Goal: Information Seeking & Learning: Learn about a topic

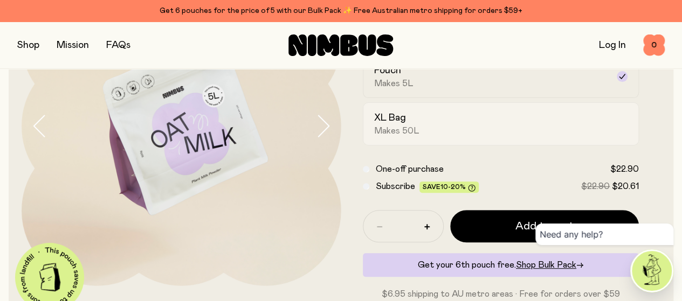
scroll to position [108, 0]
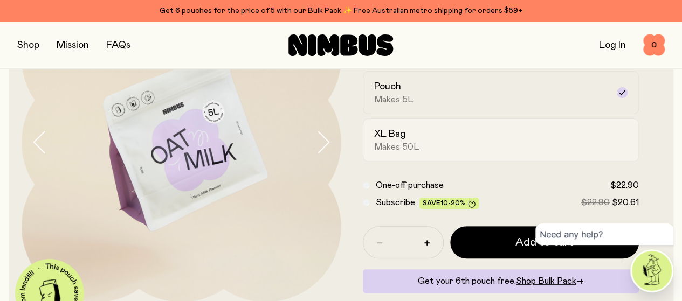
click at [510, 153] on div "XL Bag Makes 50L" at bounding box center [491, 140] width 235 height 25
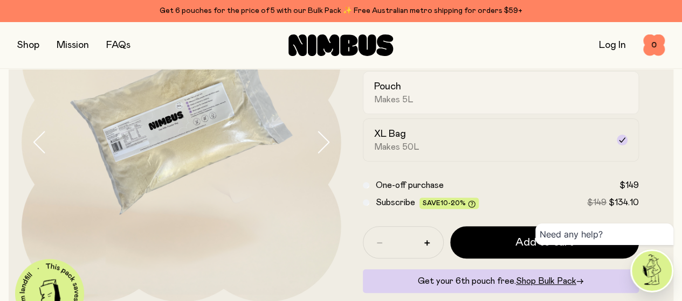
click at [524, 105] on div "Pouch Makes 5L" at bounding box center [491, 92] width 235 height 25
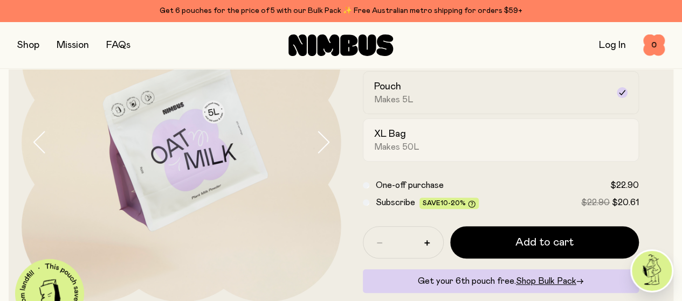
click at [506, 153] on div "XL Bag Makes 50L" at bounding box center [491, 140] width 235 height 25
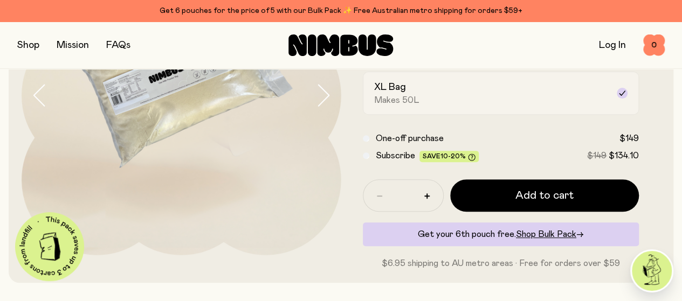
scroll to position [216, 0]
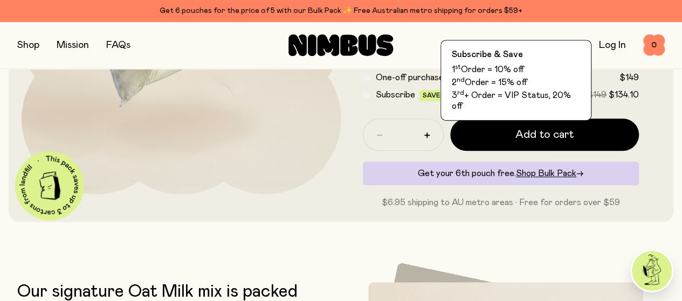
click at [466, 99] on span "10-20%" at bounding box center [453, 95] width 25 height 6
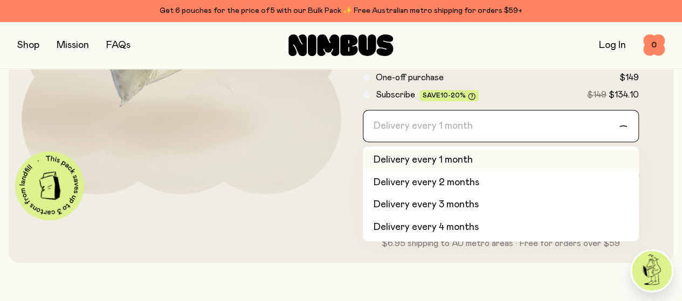
click at [448, 140] on div "Delivery every 1 month" at bounding box center [491, 126] width 256 height 31
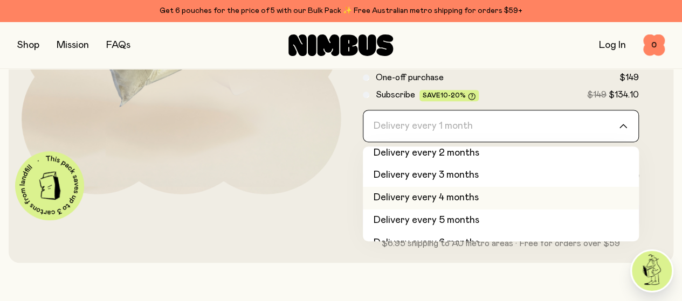
scroll to position [45, 0]
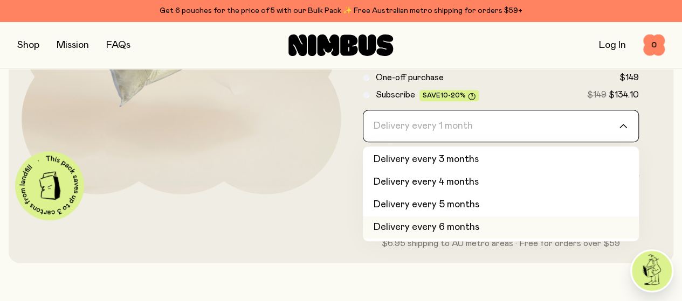
click at [444, 239] on li "Delivery every 6 months" at bounding box center [501, 228] width 277 height 23
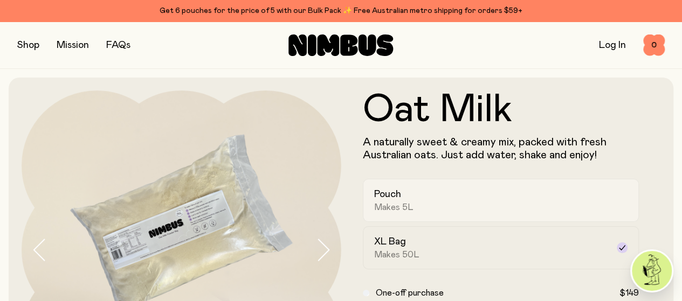
scroll to position [54, 0]
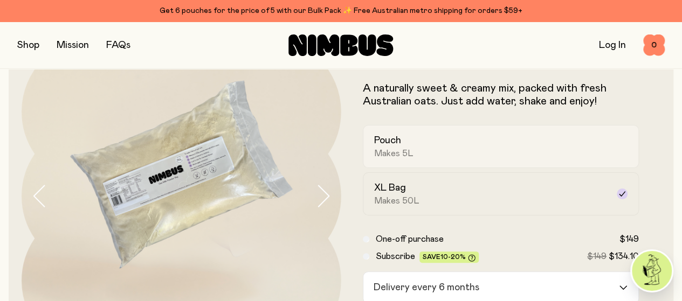
click at [584, 168] on label "Pouch Makes 5L" at bounding box center [501, 146] width 277 height 43
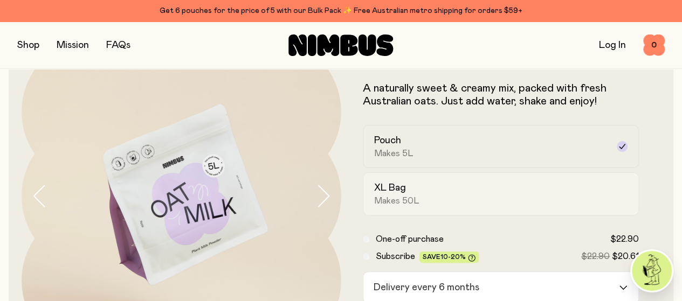
click at [572, 205] on div "XL Bag Makes 50L" at bounding box center [491, 194] width 235 height 25
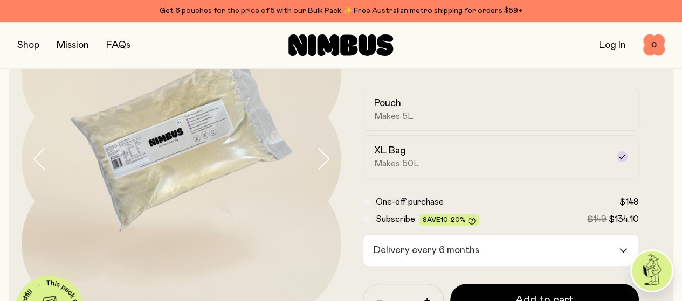
scroll to position [108, 0]
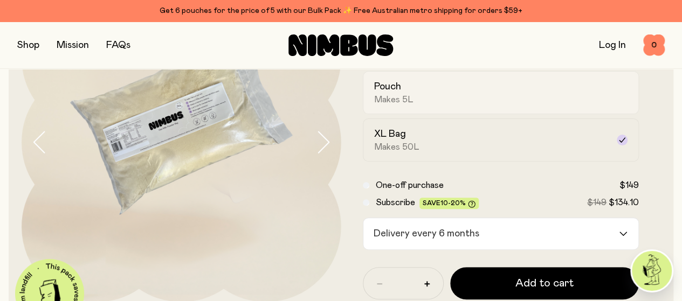
click at [418, 114] on label "Pouch Makes 5L" at bounding box center [501, 92] width 277 height 43
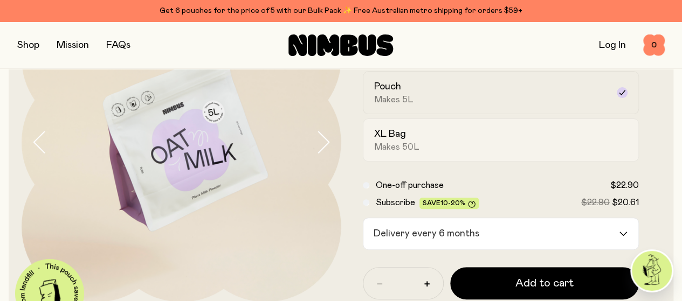
click at [402, 153] on span "Makes 50L" at bounding box center [396, 147] width 45 height 11
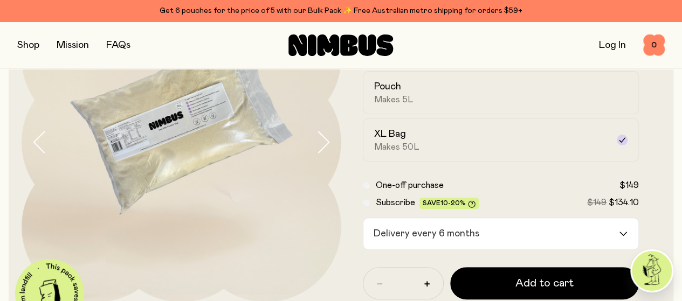
drag, startPoint x: 328, startPoint y: 178, endPoint x: 660, endPoint y: 133, distance: 334.2
click at [660, 133] on div "Oat Milk A naturally sweet & creamy mix, packed with fresh Australian oats. Jus…" at bounding box center [341, 170] width 665 height 401
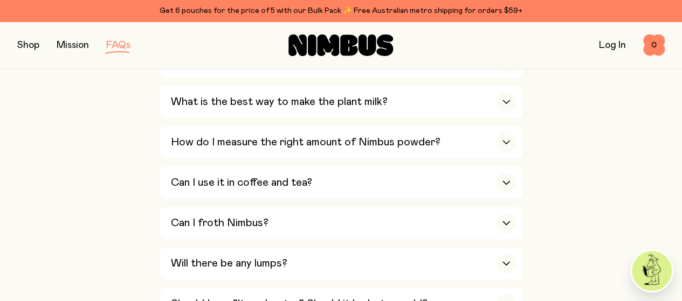
scroll to position [539, 0]
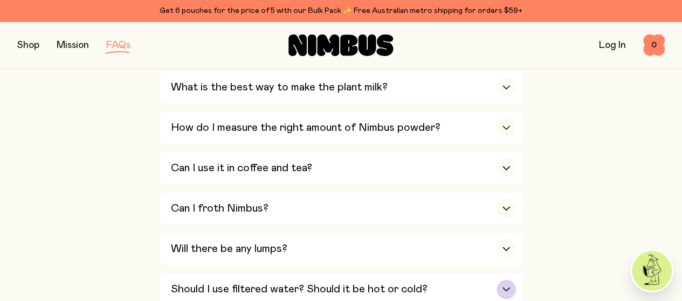
click at [386, 283] on h3 "Should I use filtered water? Should it be hot or cold?" at bounding box center [299, 289] width 257 height 13
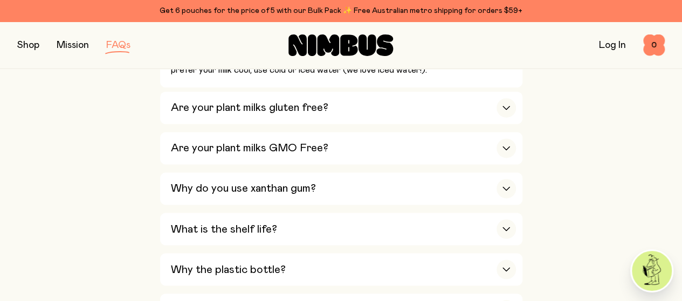
scroll to position [828, 0]
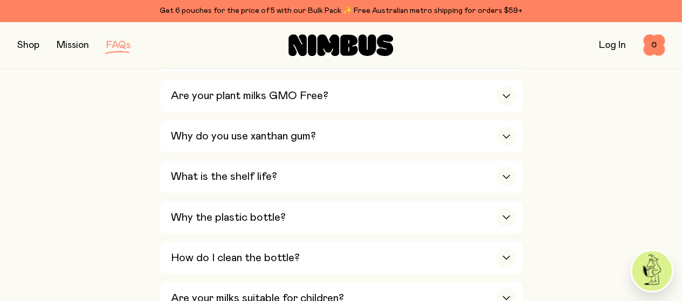
scroll to position [810, 0]
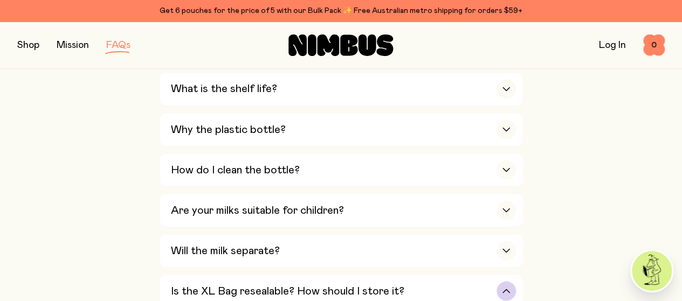
scroll to position [918, 0]
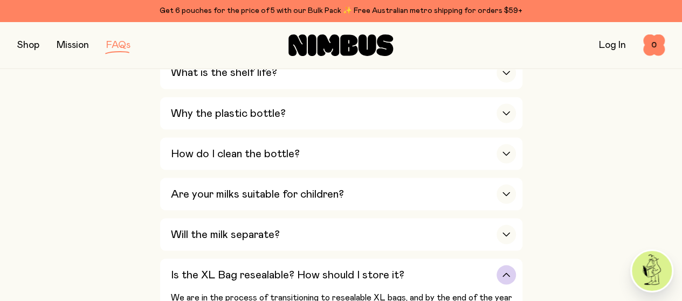
click at [468, 259] on div "Is the XL Bag resealable? How should I store it?" at bounding box center [343, 275] width 345 height 32
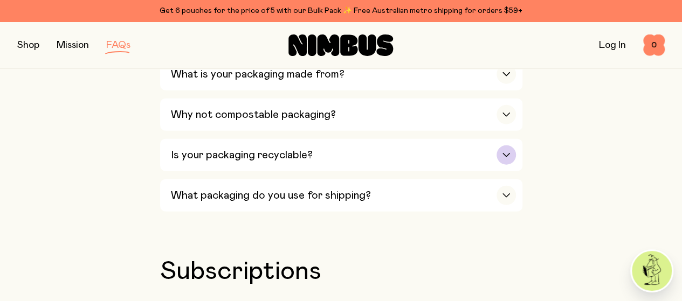
scroll to position [1241, 0]
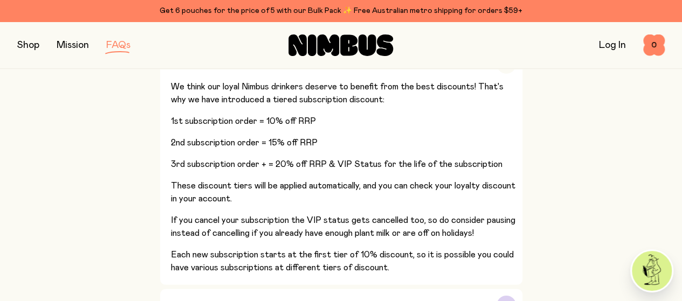
scroll to position [1511, 0]
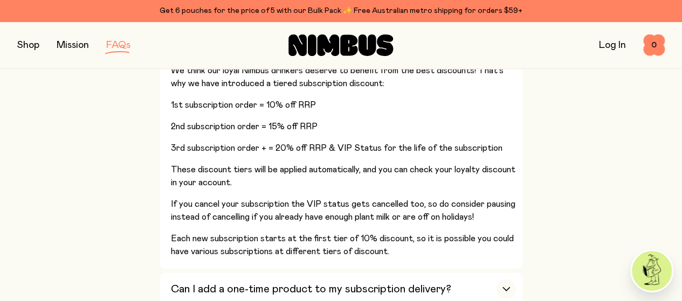
click at [515, 210] on div "What is the loyalty discount and how does it work? We think our loyal Nimbus dr…" at bounding box center [341, 252] width 362 height 440
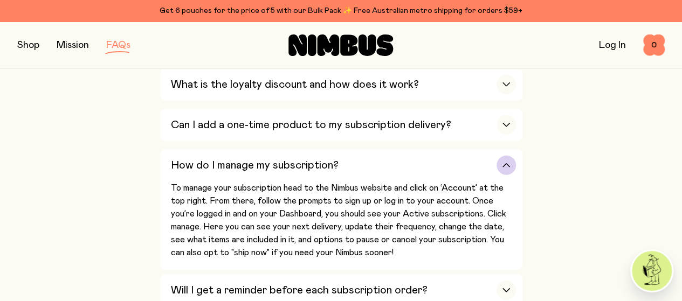
scroll to position [1457, 0]
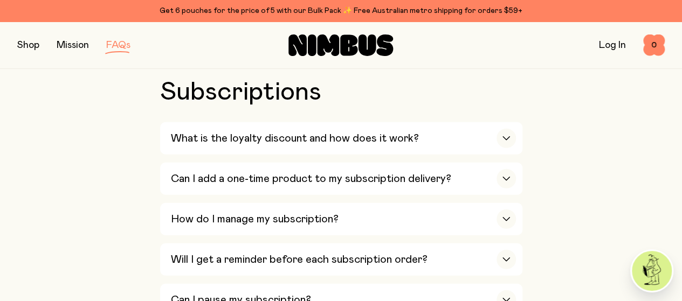
scroll to position [1403, 0]
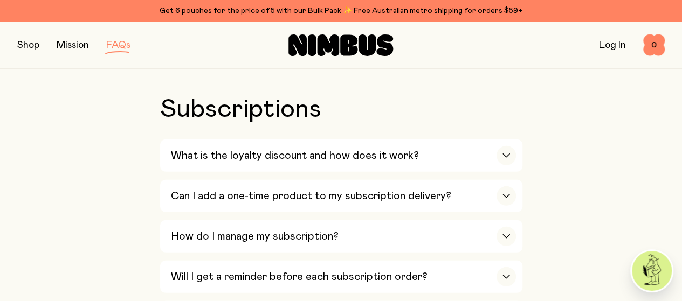
click at [498, 267] on div "button" at bounding box center [506, 276] width 19 height 19
click at [507, 267] on div "button" at bounding box center [506, 276] width 19 height 19
click at [494, 221] on div "How do I manage my subscription?" at bounding box center [343, 237] width 345 height 32
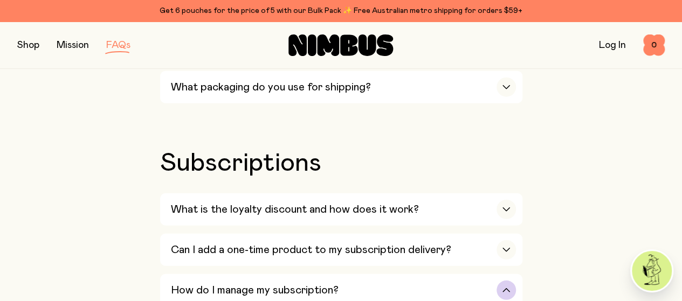
scroll to position [1295, 0]
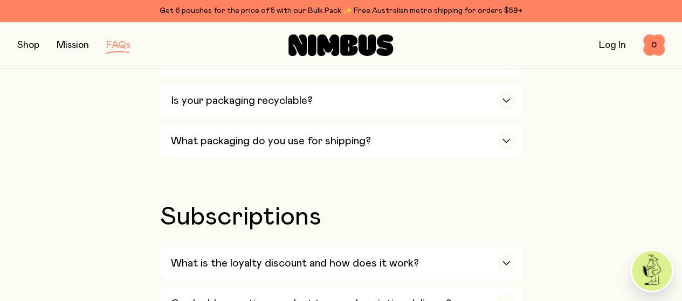
click at [478, 288] on div "Can I add a one-time product to my subscription delivery?" at bounding box center [343, 304] width 345 height 32
click at [461, 248] on div "What is the loyalty discount and how does it work?" at bounding box center [343, 264] width 345 height 32
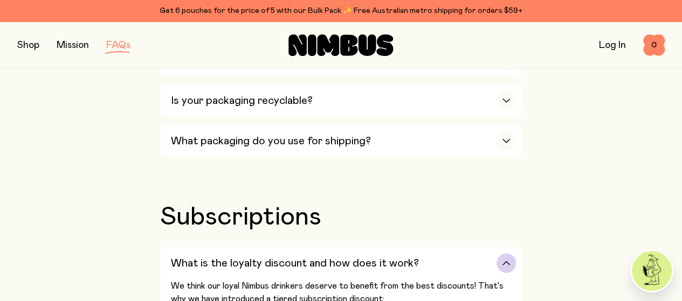
scroll to position [1349, 0]
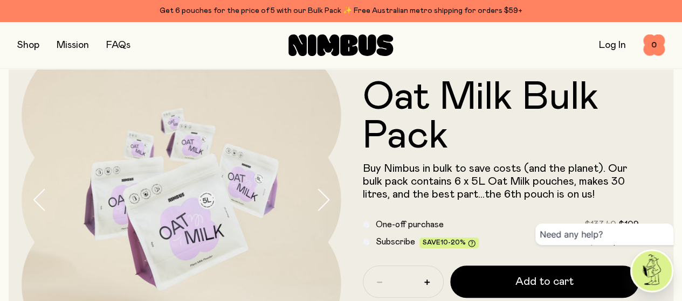
scroll to position [147, 0]
